Goal: Obtain resource: Obtain resource

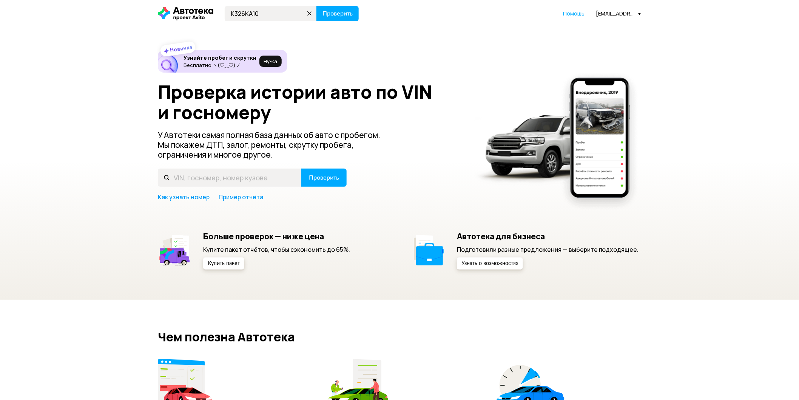
type input "К326КА10"
click at [317, 6] on button "Проверить" at bounding box center [338, 13] width 42 height 15
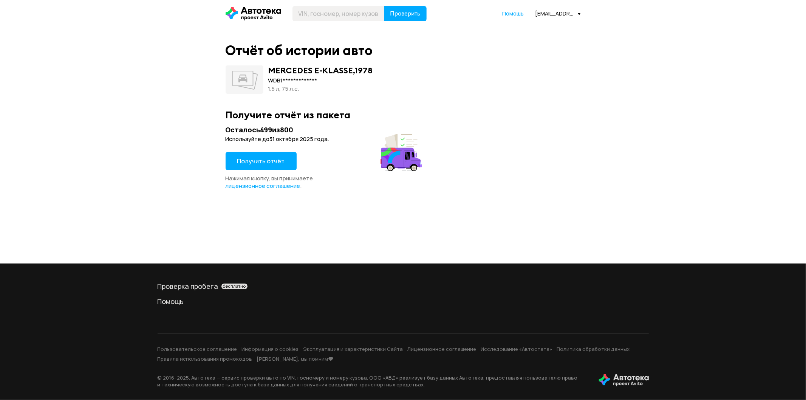
click at [297, 91] on div "1.5 л, 75 л.c." at bounding box center [320, 89] width 105 height 8
click at [301, 89] on div "1.5 л, 75 л.c." at bounding box center [320, 89] width 105 height 8
click at [366, 69] on div "MERCEDES E-KLASSE , 1978" at bounding box center [320, 70] width 105 height 10
click at [363, 84] on div "**********" at bounding box center [320, 80] width 105 height 8
click at [265, 167] on button "Получить отчёт" at bounding box center [260, 161] width 71 height 18
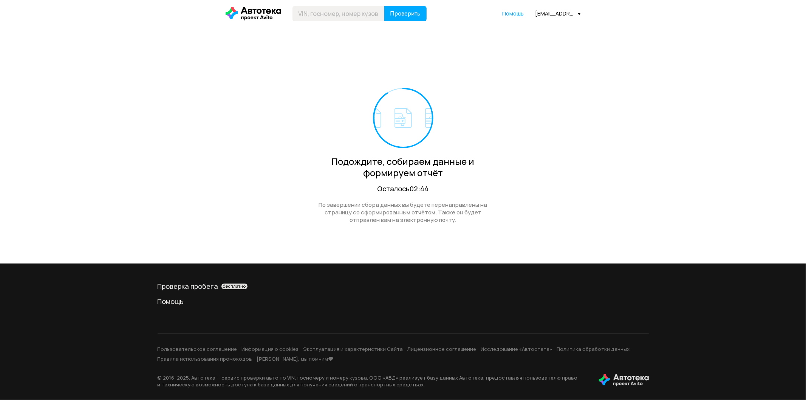
click at [377, 52] on div "Подождите, собираем данные и формируем отчёт Осталось 02:44 По завершении сбора…" at bounding box center [402, 135] width 355 height 217
drag, startPoint x: 448, startPoint y: 12, endPoint x: 272, endPoint y: 9, distance: 176.0
click at [274, 8] on div "Проверить Помощь ravil.tarakamaev@k-motors.ru" at bounding box center [403, 13] width 363 height 15
click at [244, 58] on div "Подождите, собираем данные и формируем отчёт Осталось 02:41 По завершении сбора…" at bounding box center [402, 135] width 355 height 217
drag, startPoint x: 607, startPoint y: 17, endPoint x: 489, endPoint y: 9, distance: 118.8
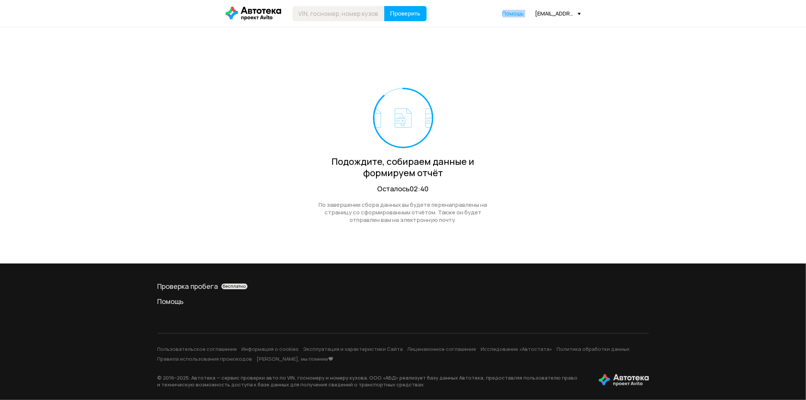
click at [489, 9] on header "Проверить Помощь ravil.tarakamaev@k-motors.ru" at bounding box center [403, 13] width 806 height 27
click at [463, 11] on div "Проверить Помощь ravil.tarakamaev@k-motors.ru" at bounding box center [403, 13] width 363 height 15
click at [446, 13] on div "Проверить Помощь ravil.tarakamaev@k-motors.ru" at bounding box center [403, 13] width 363 height 15
click at [551, 13] on div "[EMAIL_ADDRESS][DOMAIN_NAME]" at bounding box center [557, 13] width 45 height 7
click at [557, 28] on link "Отчёты" at bounding box center [543, 26] width 76 height 19
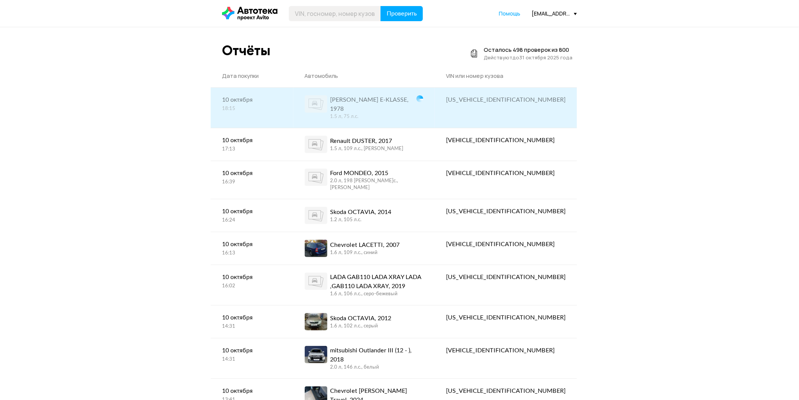
click at [411, 113] on div "1.5 л, 75 л.c." at bounding box center [370, 116] width 80 height 7
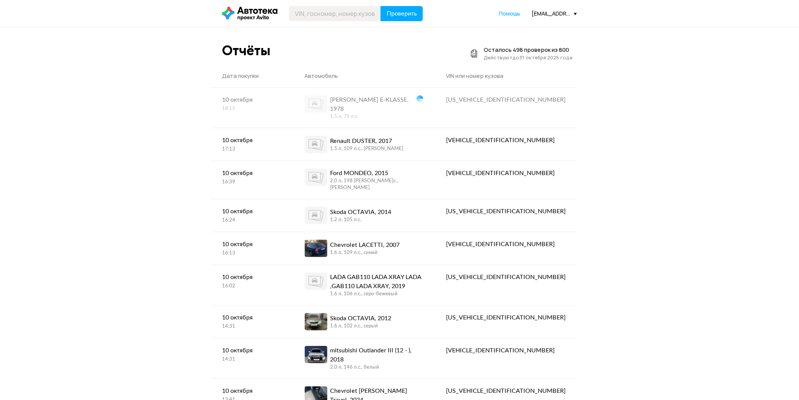
click at [262, 8] on icon at bounding box center [250, 14] width 56 height 14
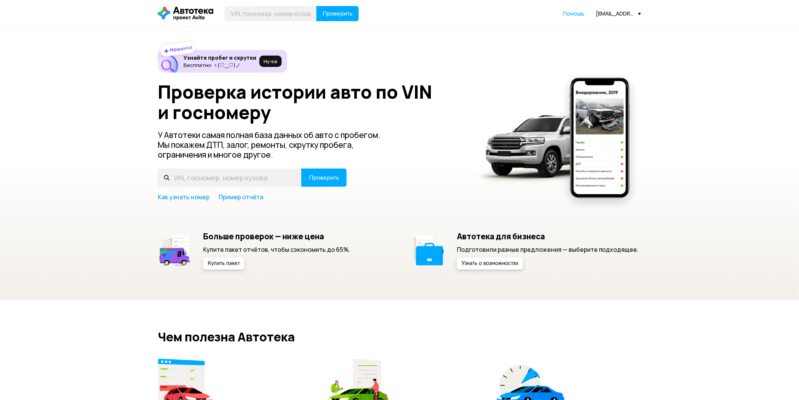
click at [622, 17] on div "[EMAIL_ADDRESS][DOMAIN_NAME]" at bounding box center [618, 13] width 45 height 7
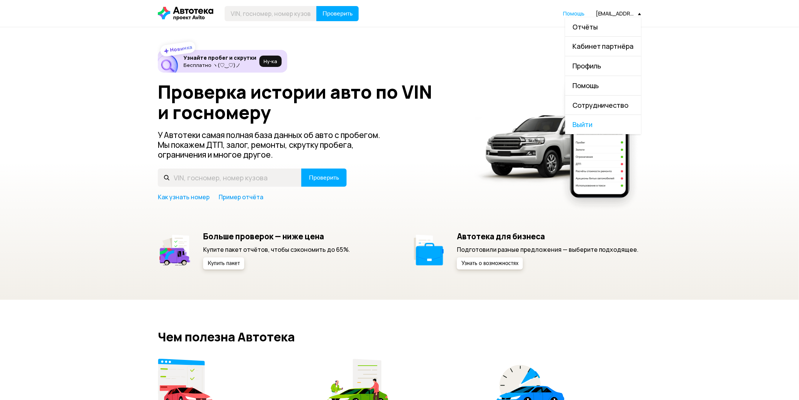
click at [619, 26] on link "Отчёты" at bounding box center [603, 26] width 76 height 19
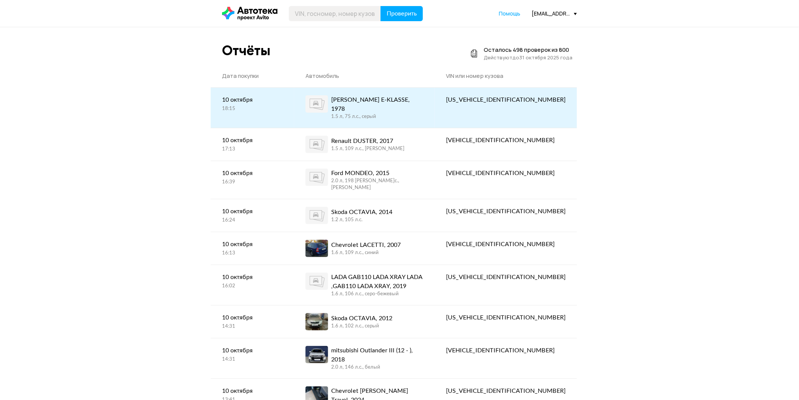
click at [426, 92] on link "MERCEDES E-KLASSE, 1978 1.5 л, 75 л.c., серый" at bounding box center [364, 108] width 140 height 40
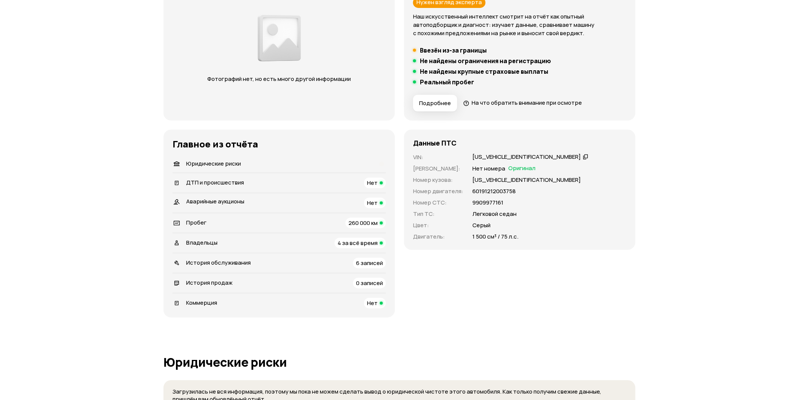
scroll to position [22, 0]
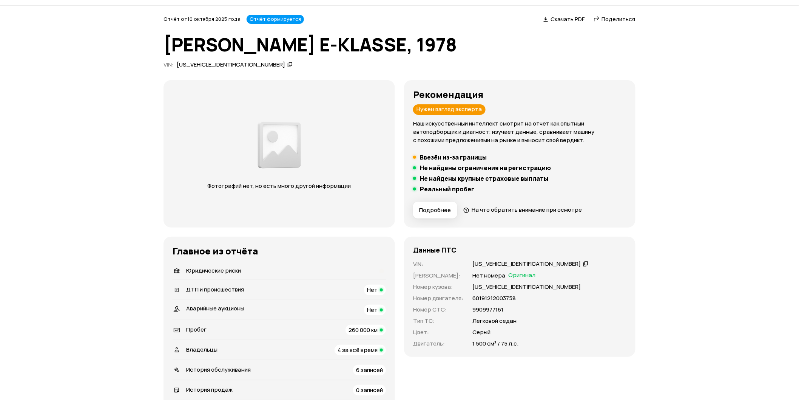
click at [511, 261] on div "[US_VEHICLE_IDENTIFICATION_NUMBER]" at bounding box center [526, 264] width 108 height 8
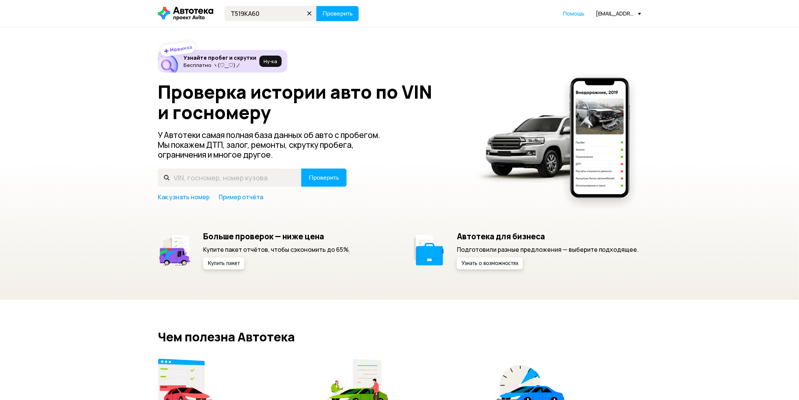
type input "Т519КА60"
click at [317, 6] on button "Проверить" at bounding box center [338, 13] width 42 height 15
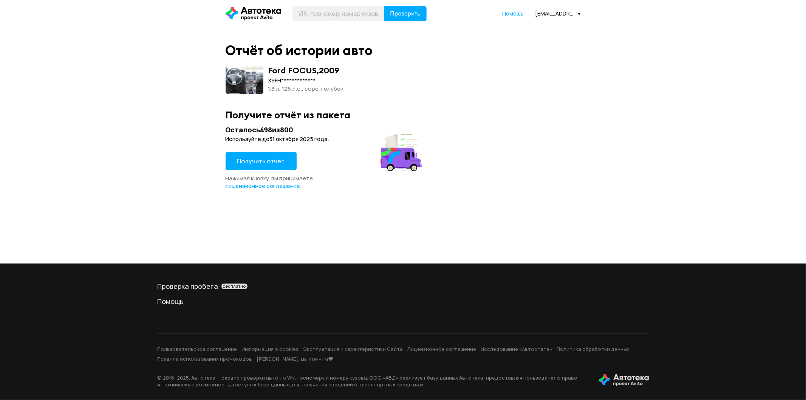
click at [231, 166] on button "Получить отчёт" at bounding box center [260, 161] width 71 height 18
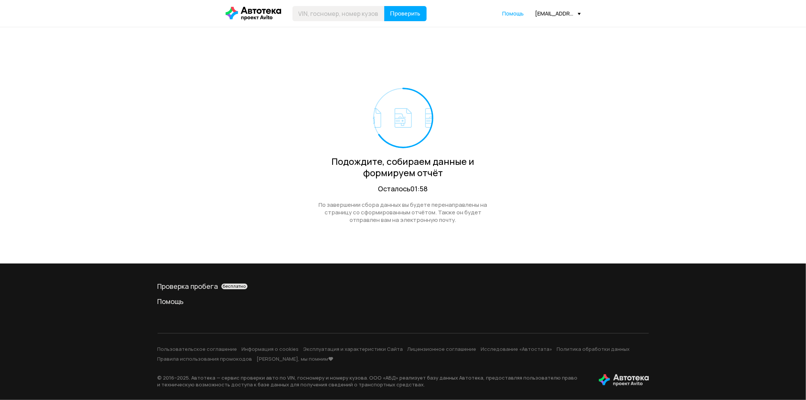
click at [558, 10] on div "[EMAIL_ADDRESS][DOMAIN_NAME]" at bounding box center [557, 13] width 45 height 7
click at [550, 30] on link "Отчёты" at bounding box center [543, 26] width 76 height 19
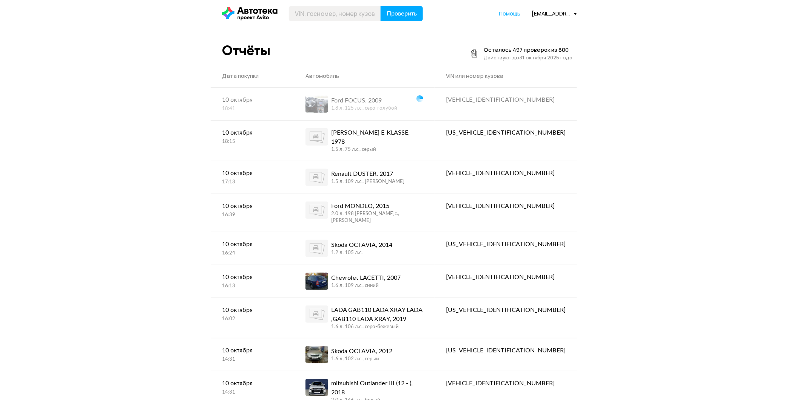
click at [236, 14] on icon at bounding box center [250, 14] width 56 height 14
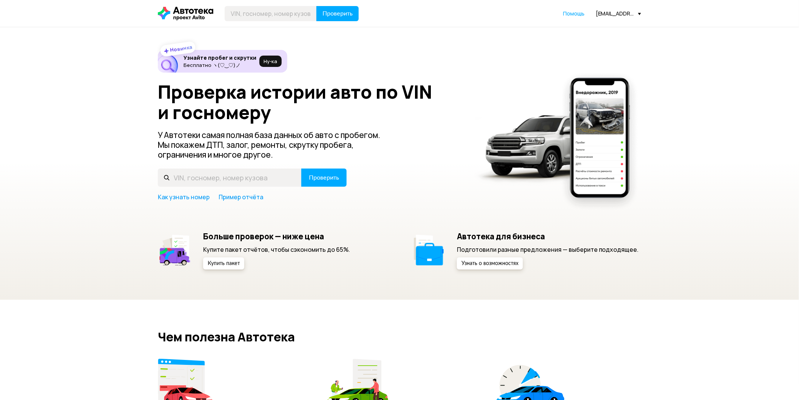
click at [603, 13] on div "[EMAIL_ADDRESS][DOMAIN_NAME]" at bounding box center [618, 13] width 45 height 7
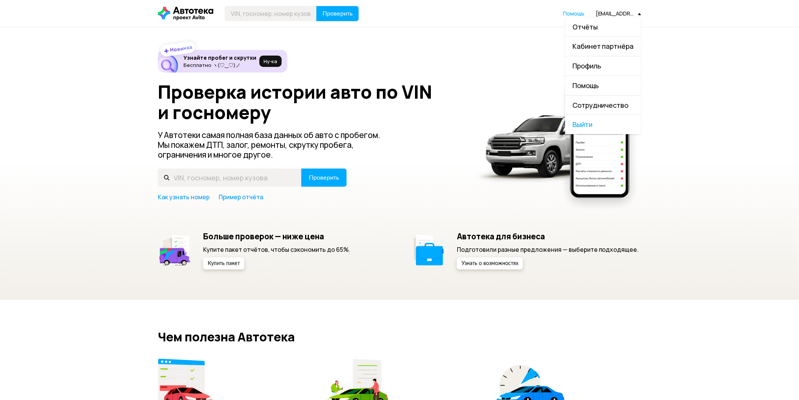
click at [612, 27] on link "Отчёты" at bounding box center [603, 26] width 76 height 19
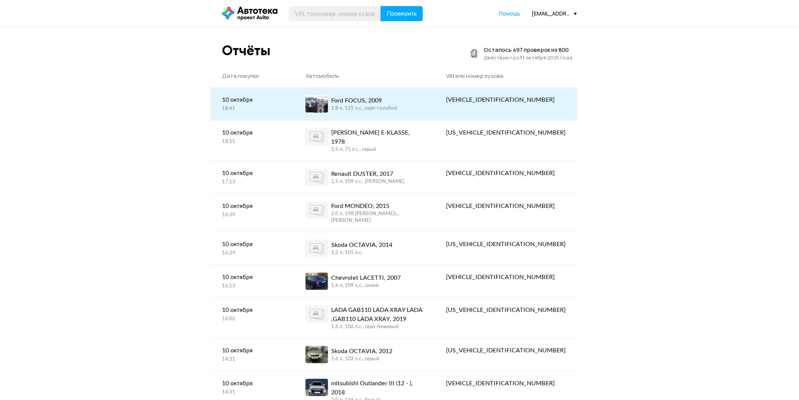
click at [397, 108] on div "1.8 л, 125 л.c., серо-голубой" at bounding box center [364, 108] width 66 height 7
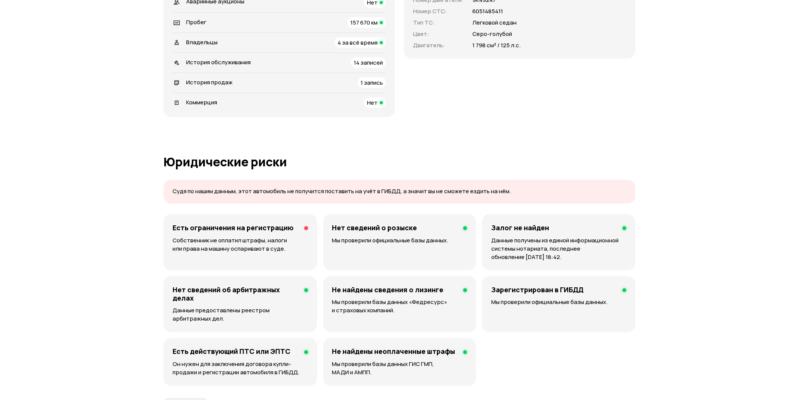
scroll to position [210, 0]
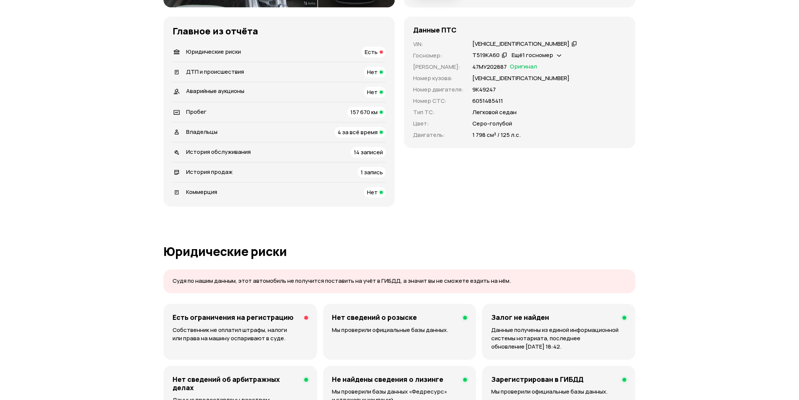
click at [485, 43] on div "[VEHICLE_IDENTIFICATION_NUMBER]" at bounding box center [520, 44] width 97 height 8
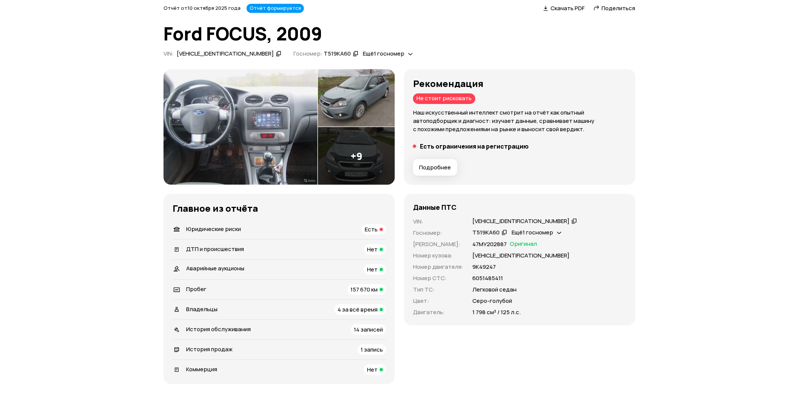
scroll to position [0, 0]
